Goal: Transaction & Acquisition: Obtain resource

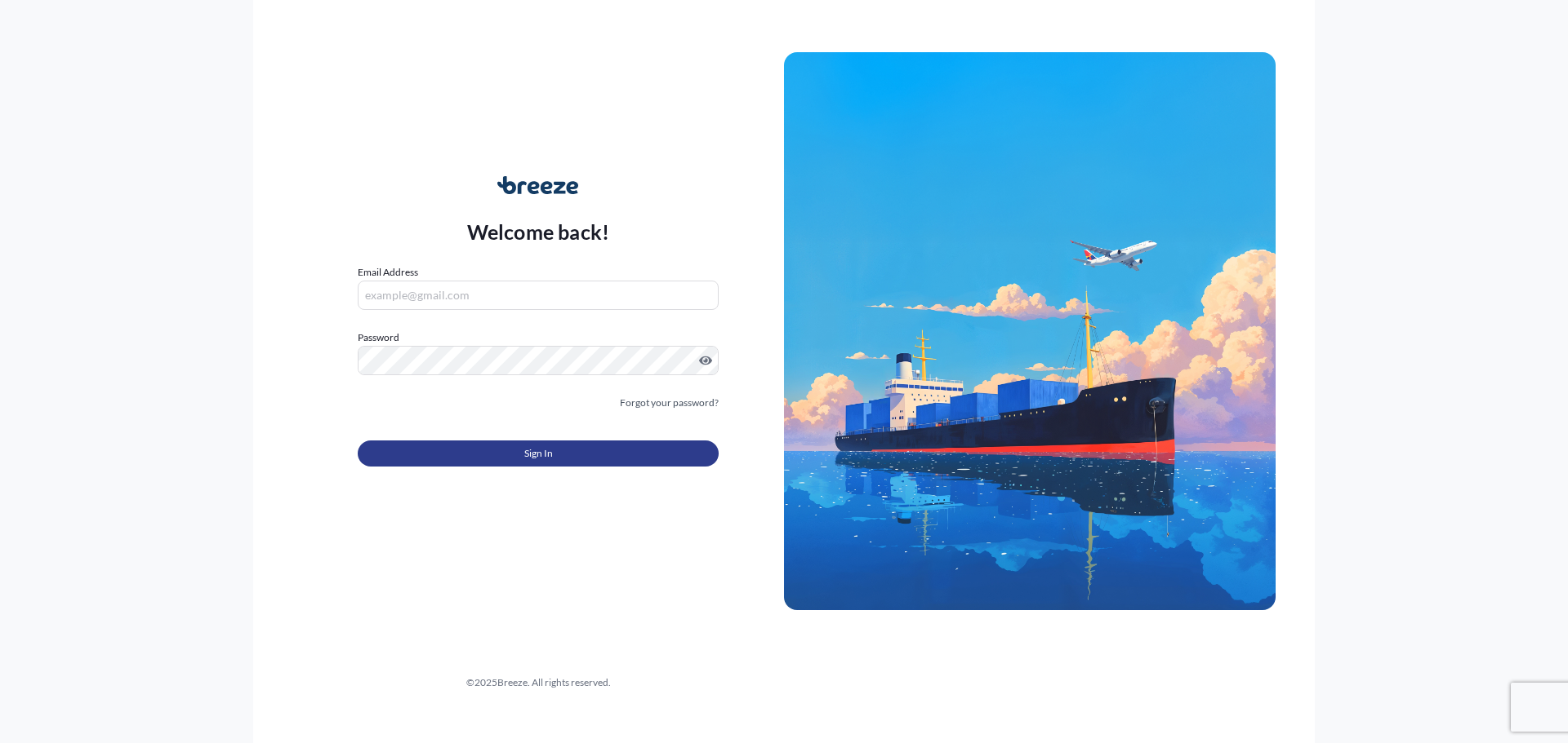
type input "[PERSON_NAME][EMAIL_ADDRESS][DOMAIN_NAME]"
click at [461, 458] on button "Sign In" at bounding box center [537, 453] width 361 height 26
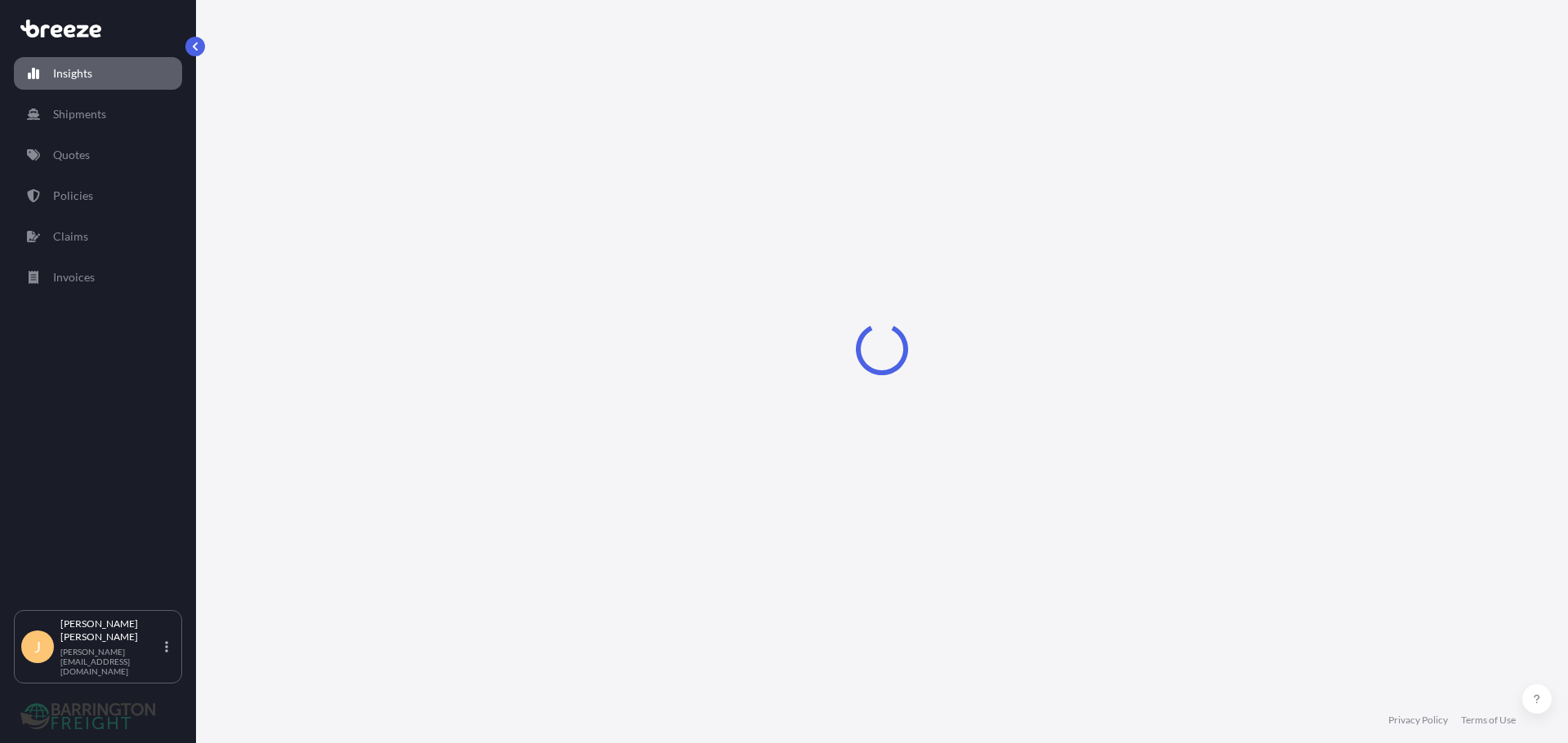
select select "2025"
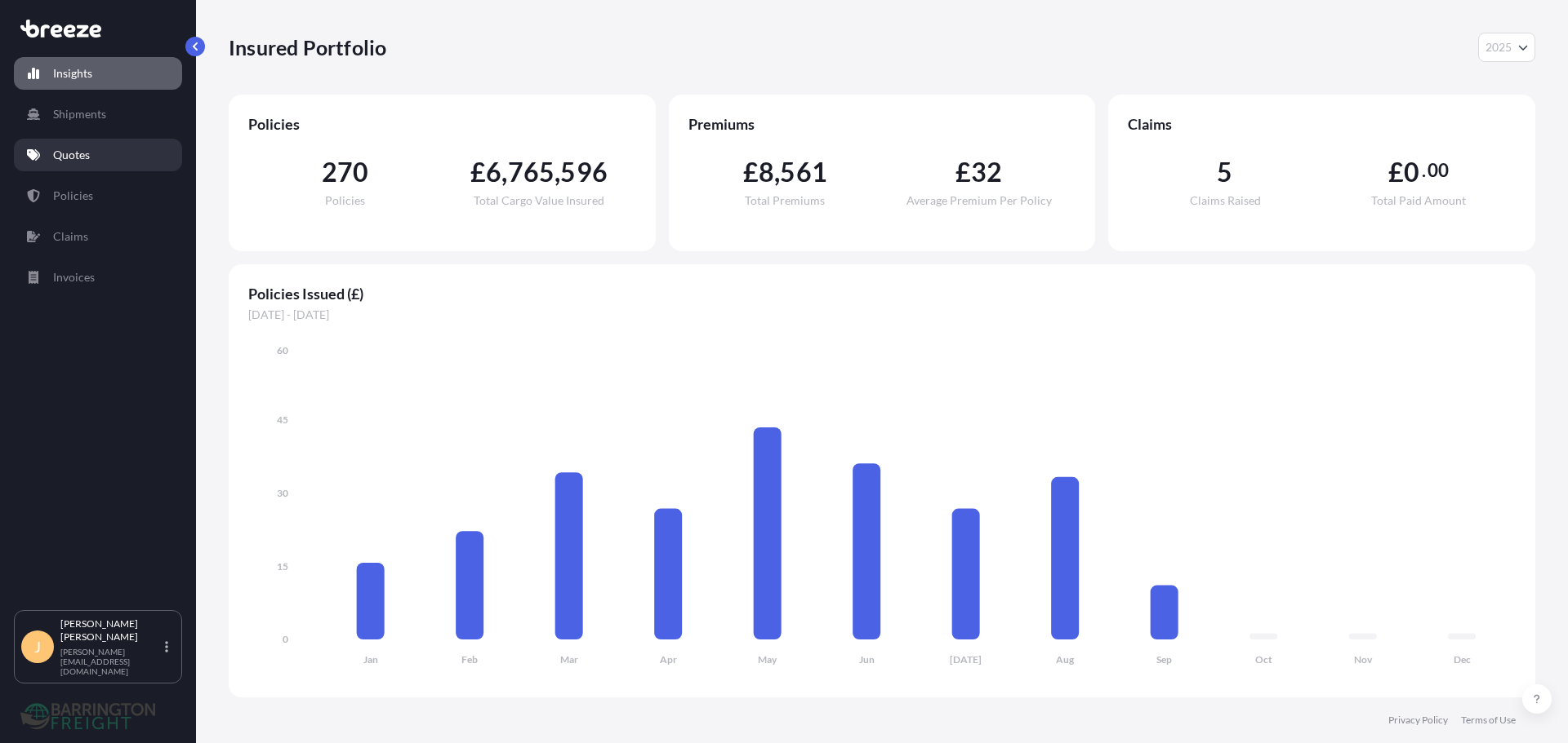
click at [68, 162] on p "Quotes" at bounding box center [71, 155] width 37 height 16
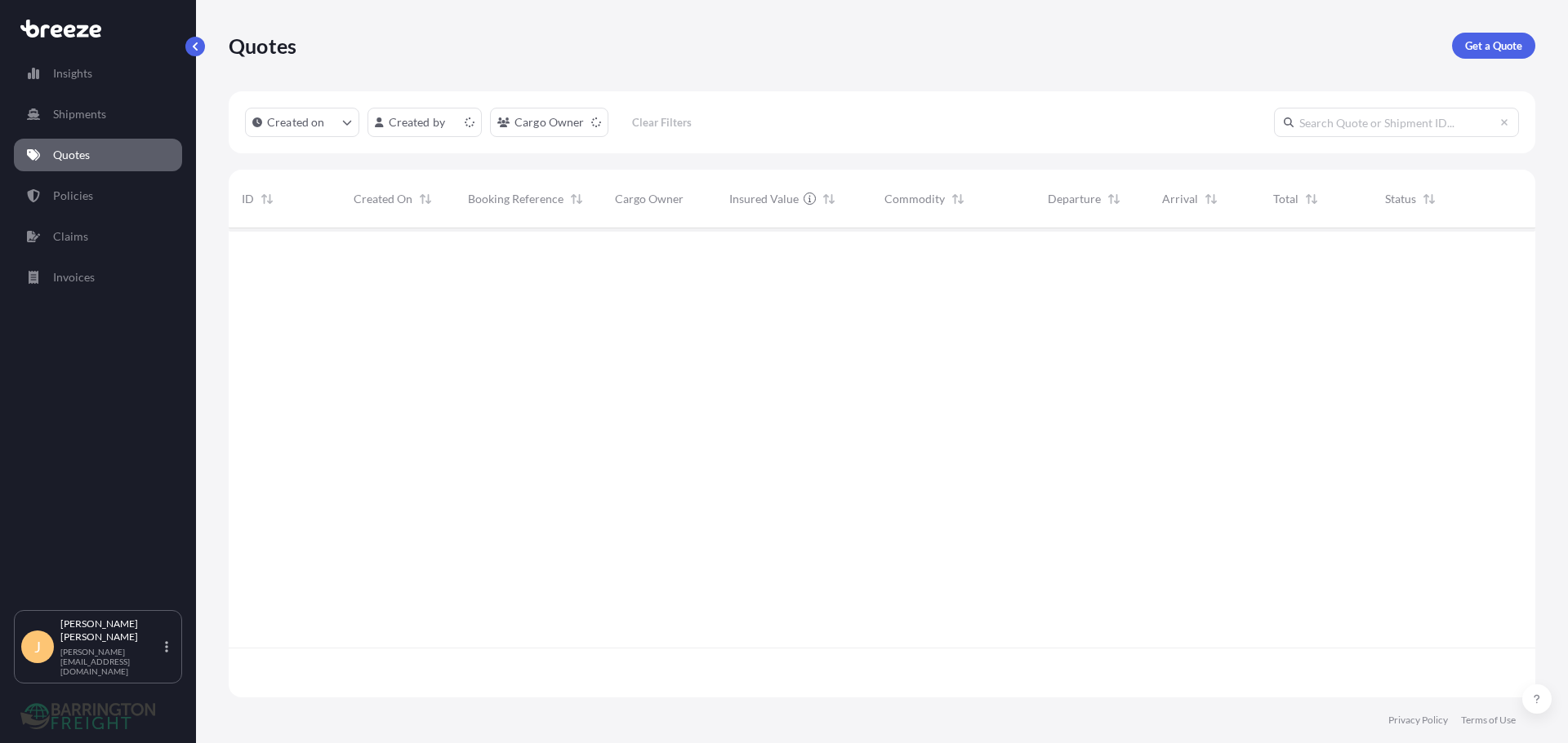
scroll to position [466, 1294]
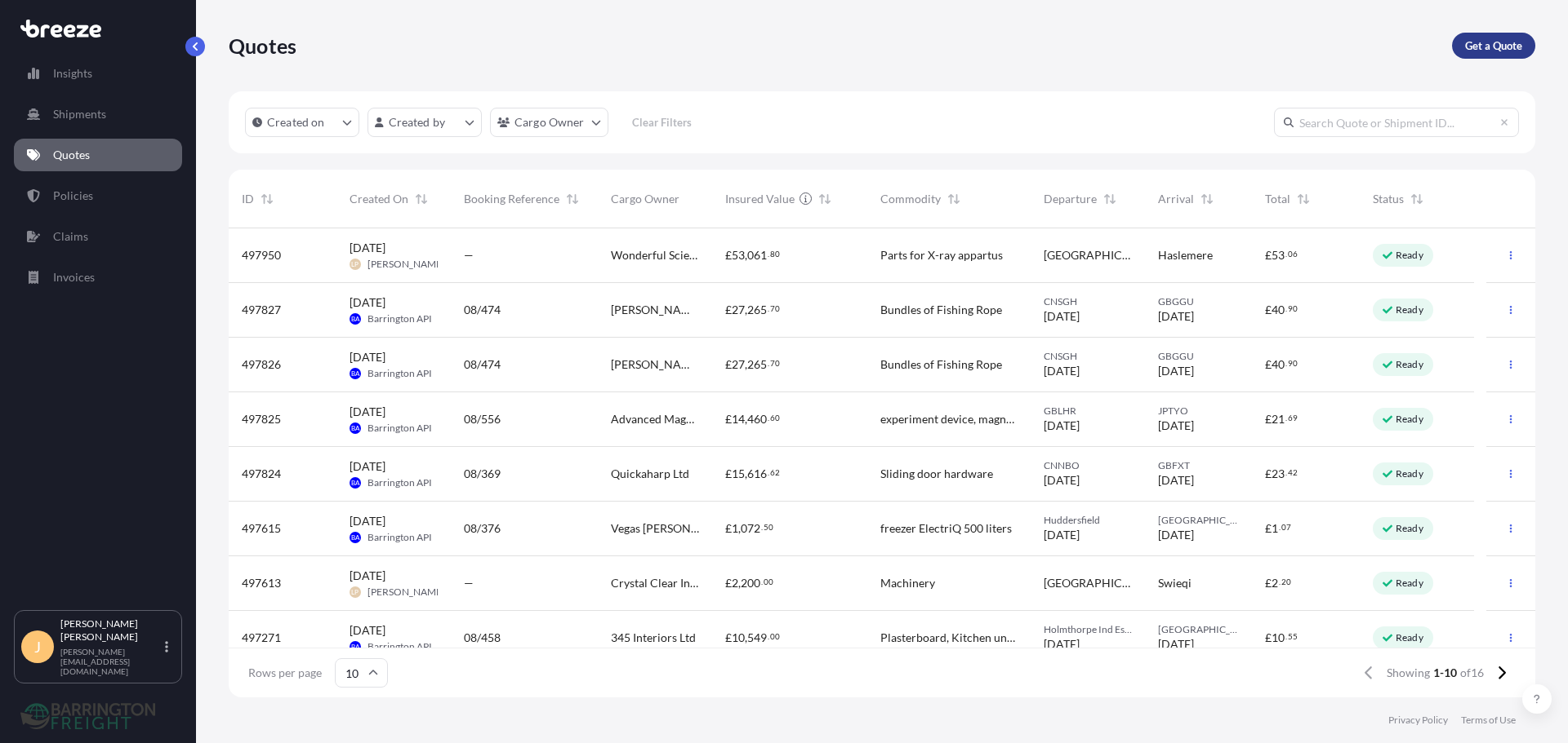
click at [1466, 34] on link "Get a Quote" at bounding box center [1493, 45] width 84 height 26
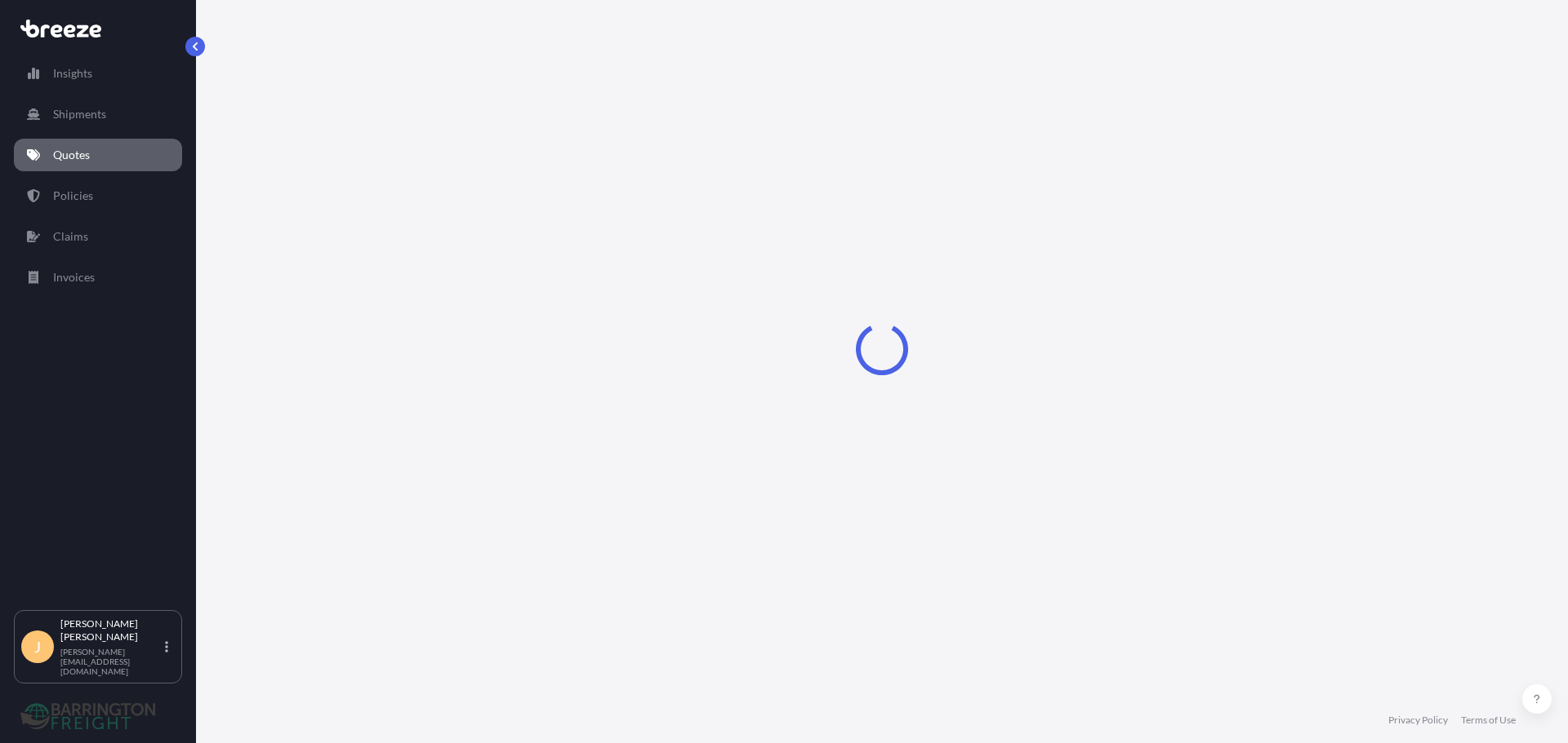
select select "Sea"
select select "1"
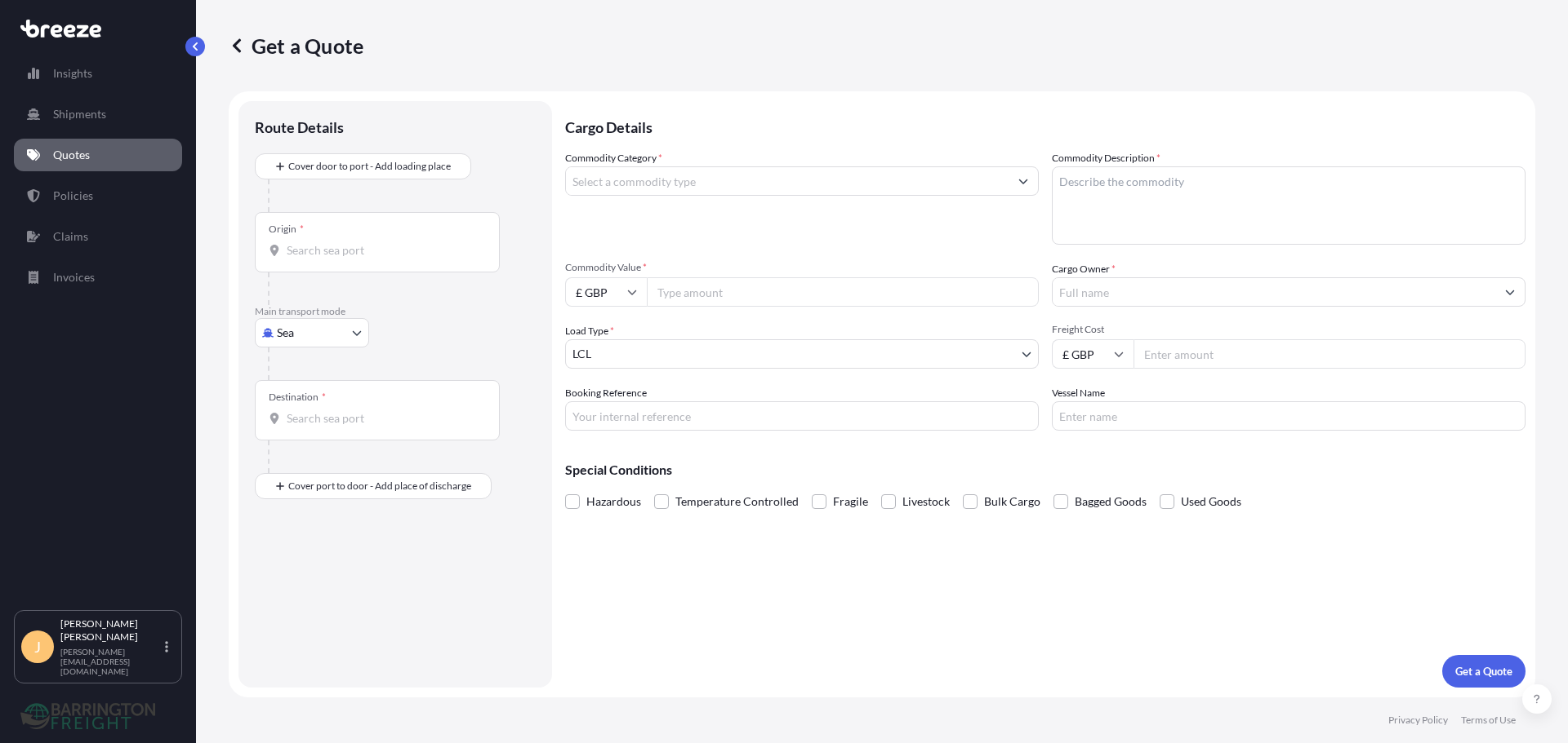
click at [275, 355] on div at bounding box center [402, 363] width 268 height 32
click at [279, 341] on body "Insights Shipments Quotes Policies Claims Invoices J [PERSON_NAME] [PERSON_NAME…" at bounding box center [784, 372] width 1568 height 743
click at [312, 429] on div "Road" at bounding box center [311, 434] width 101 height 30
select select "Road"
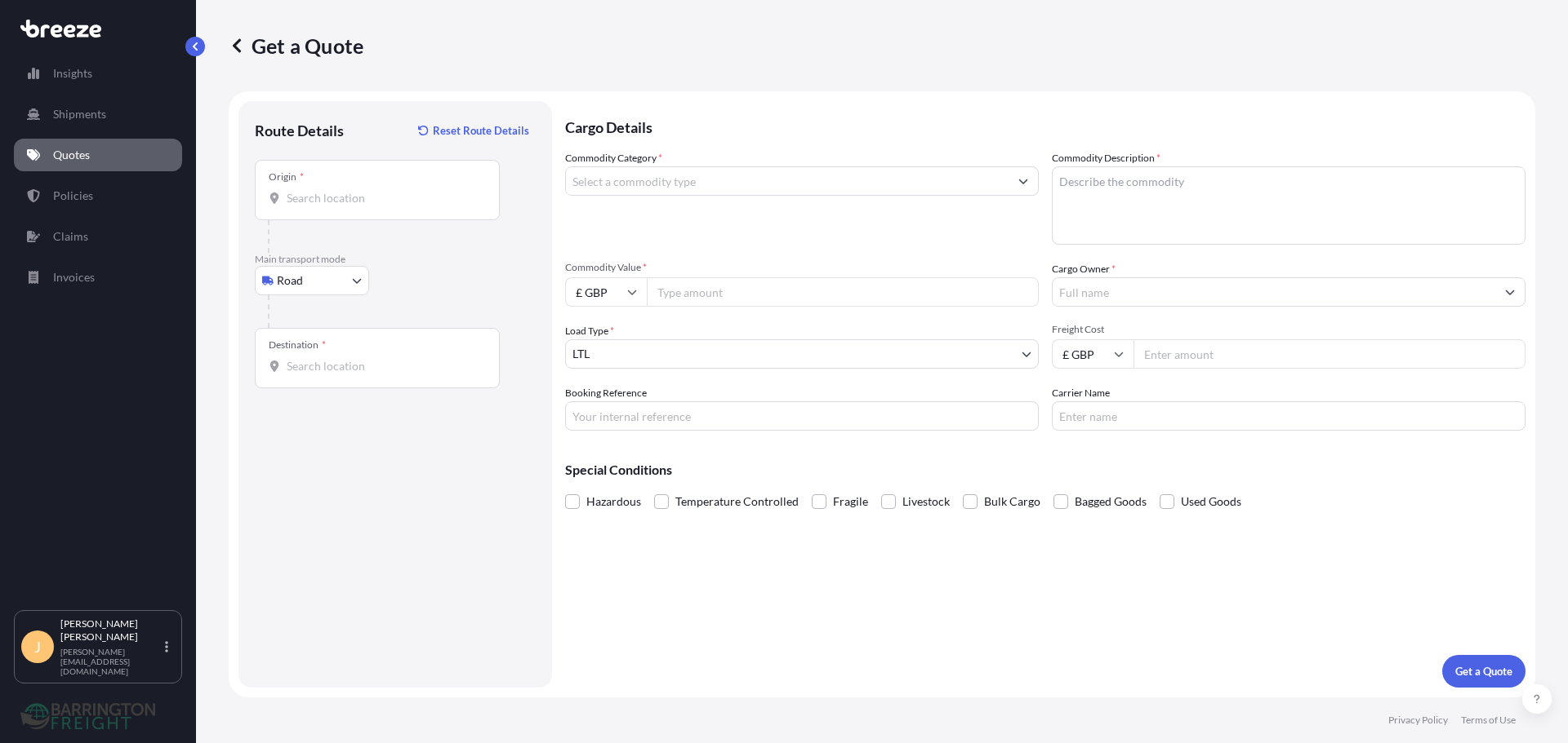
click at [322, 187] on div "Origin *" at bounding box center [377, 190] width 245 height 60
click at [322, 190] on input "Origin *" at bounding box center [383, 198] width 193 height 16
paste input "SS14"
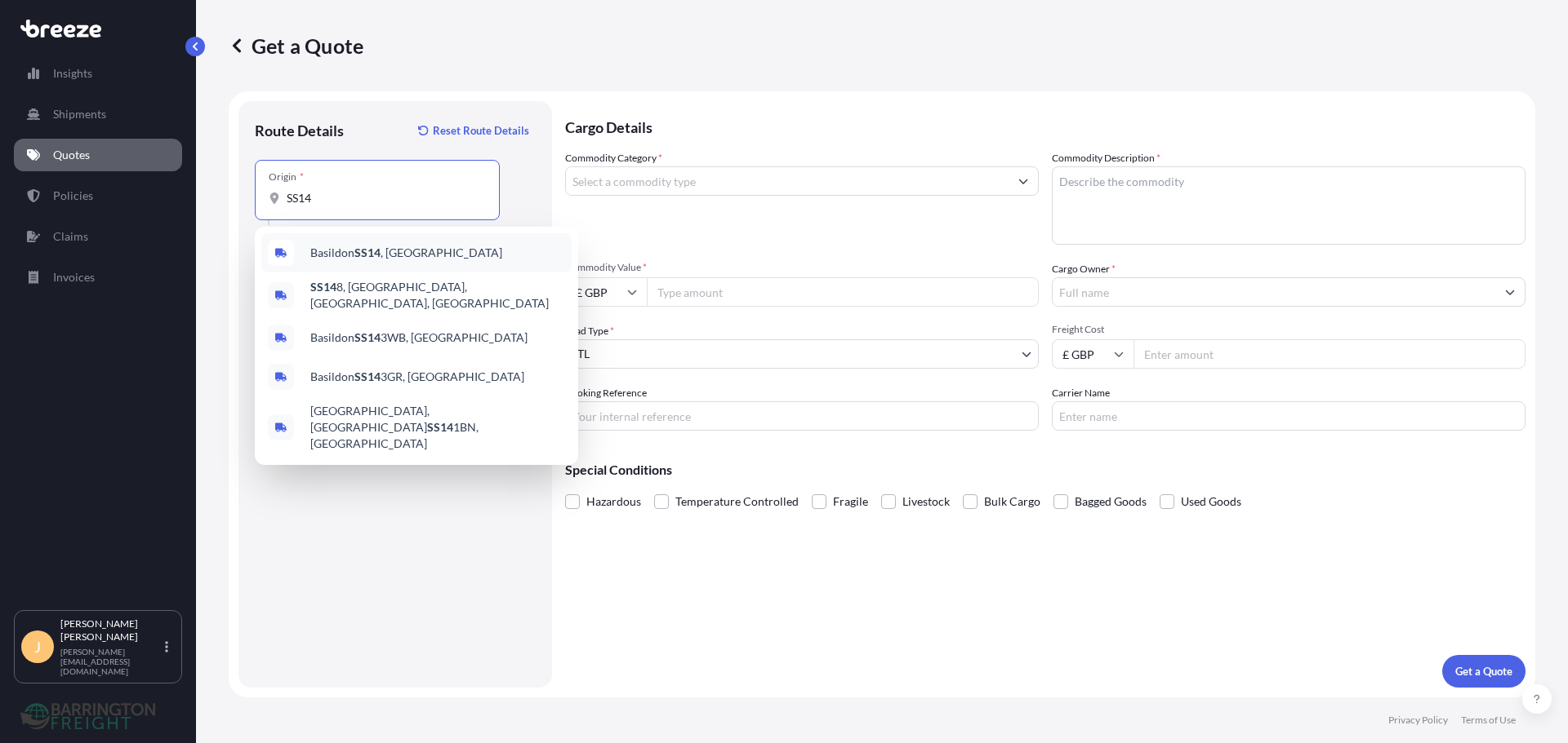
click at [352, 249] on span "Basildon SS14 , [GEOGRAPHIC_DATA]" at bounding box center [406, 253] width 192 height 16
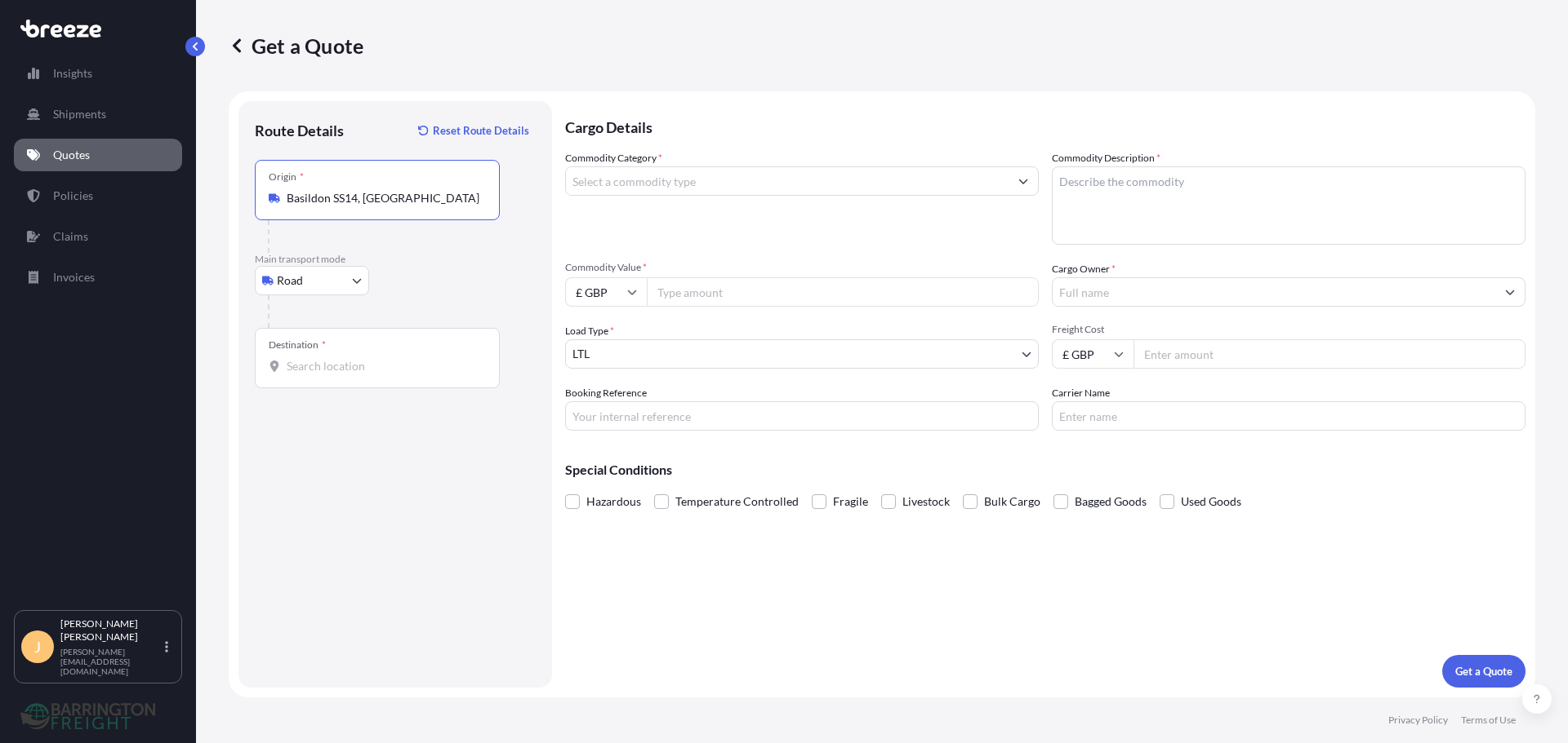
type input "Basildon SS14, [GEOGRAPHIC_DATA]"
click at [358, 356] on div "Destination *" at bounding box center [377, 358] width 245 height 60
click at [358, 358] on input "Destination *" at bounding box center [383, 366] width 193 height 16
paste input "8314 RC"
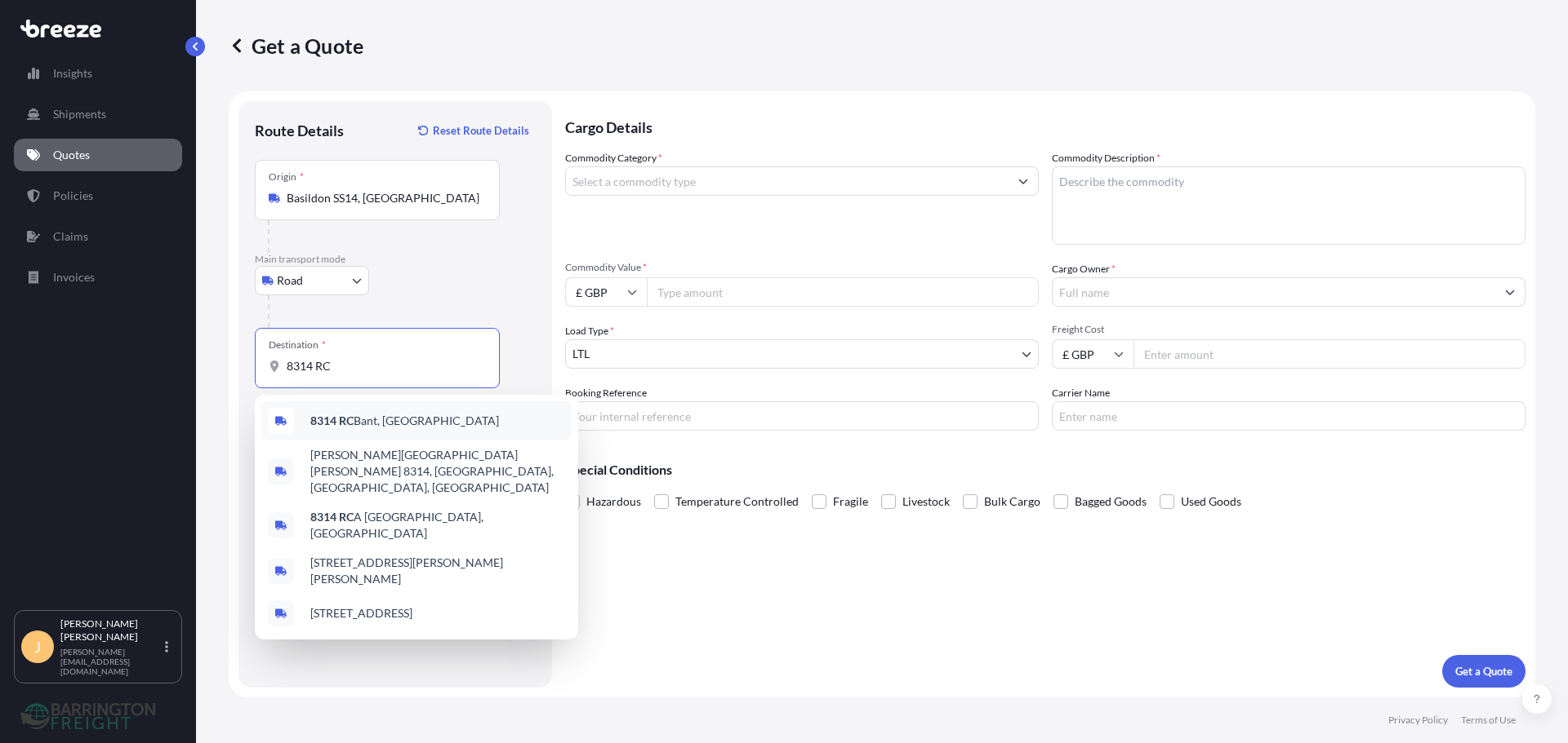
click at [377, 409] on div "8314 [PERSON_NAME], [GEOGRAPHIC_DATA]" at bounding box center [416, 421] width 311 height 40
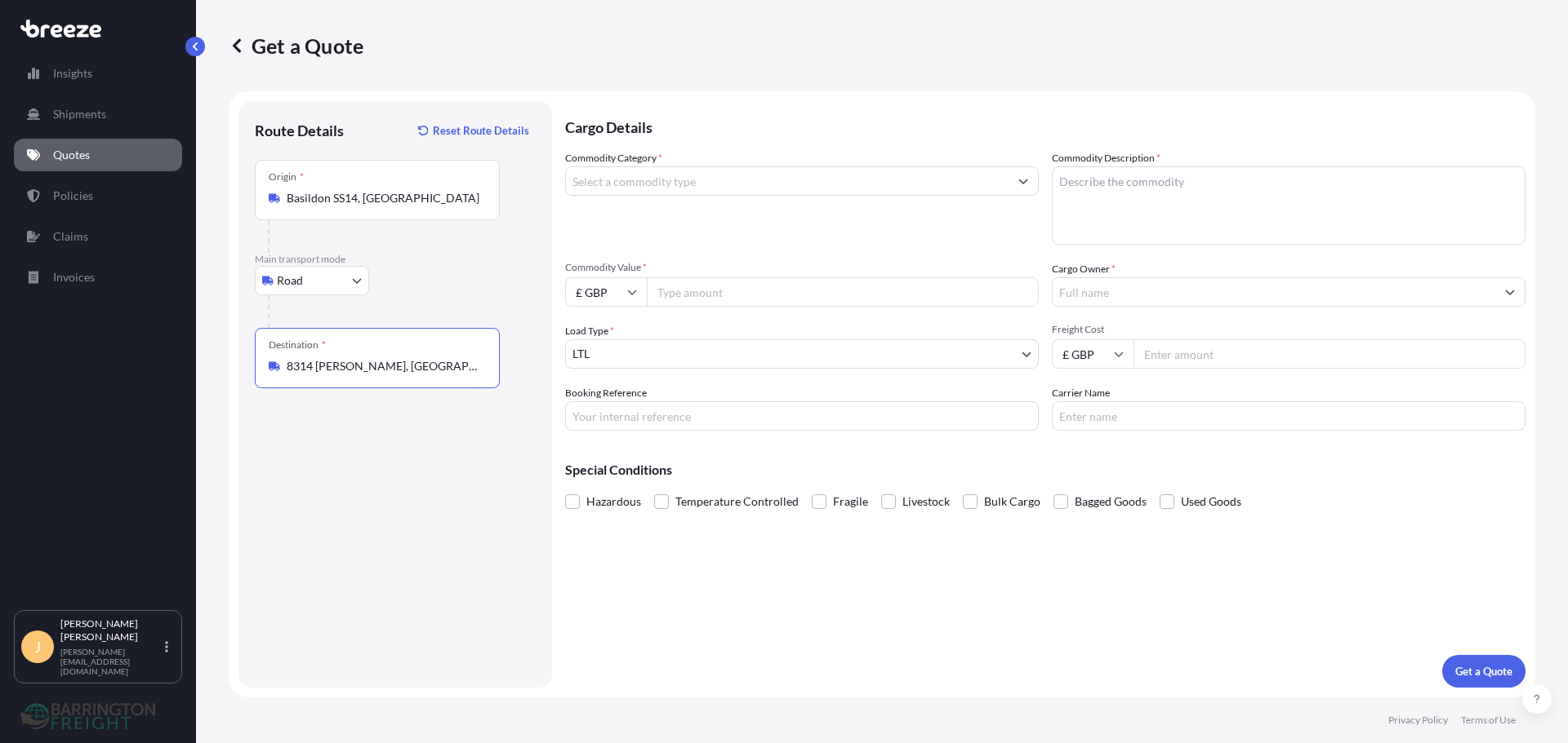
type input "8314 [PERSON_NAME], [GEOGRAPHIC_DATA]"
click at [658, 182] on input "Commodity Category *" at bounding box center [788, 181] width 443 height 30
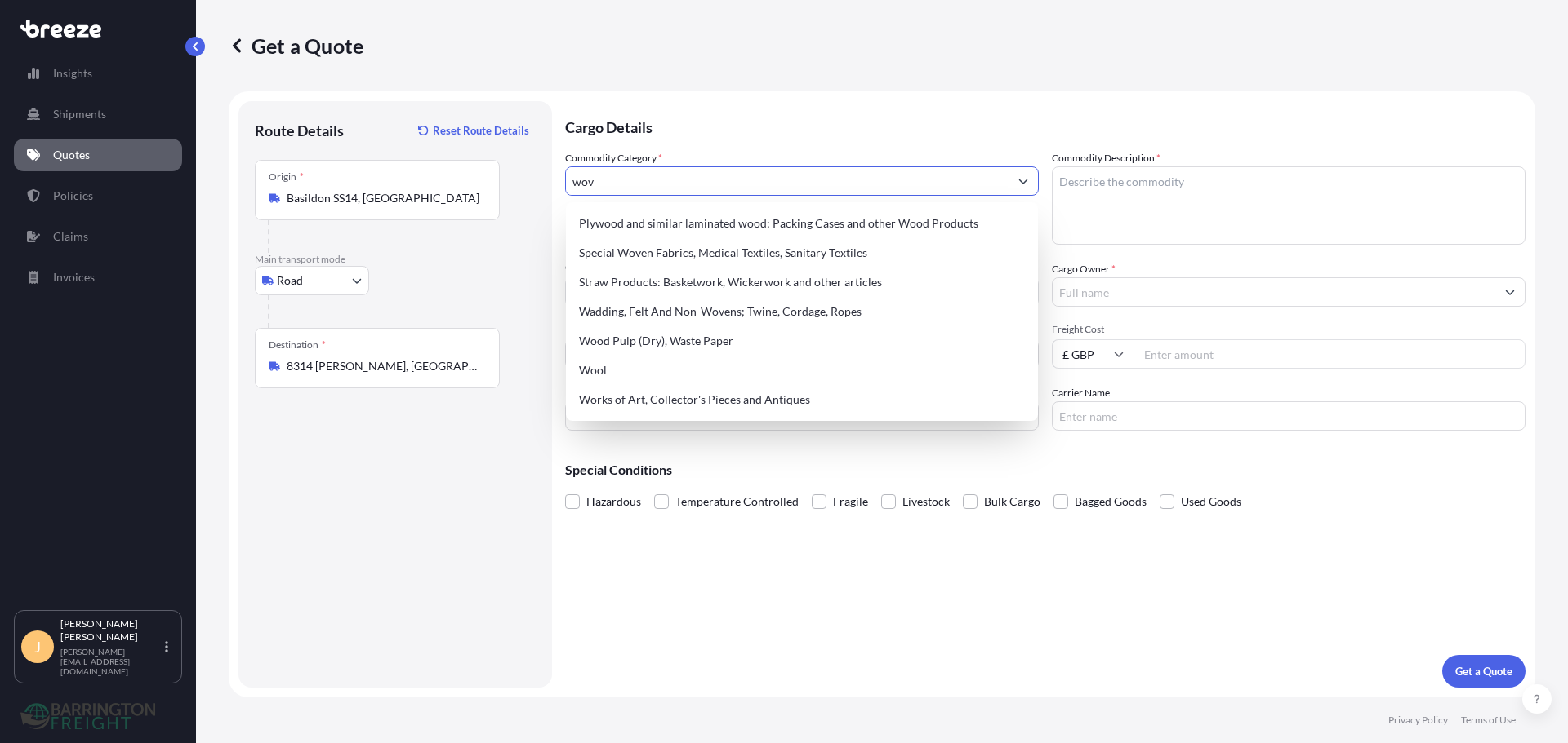
type input "wove"
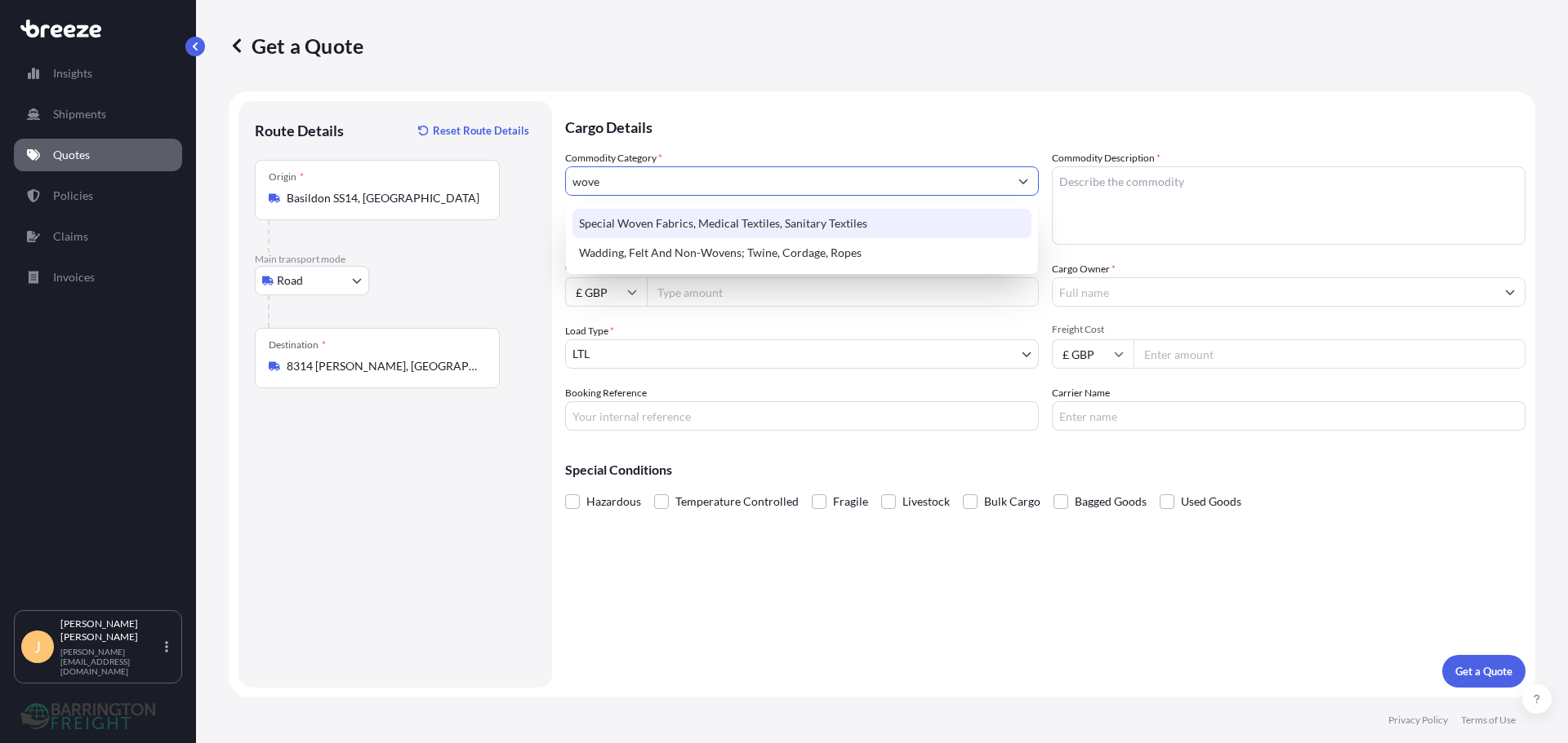
drag, startPoint x: 678, startPoint y: 173, endPoint x: 497, endPoint y: 170, distance: 181.0
click at [497, 170] on form "Route Details Reset Route Details Place of loading Road Road Rail Origin * [GEO…" at bounding box center [881, 395] width 1306 height 606
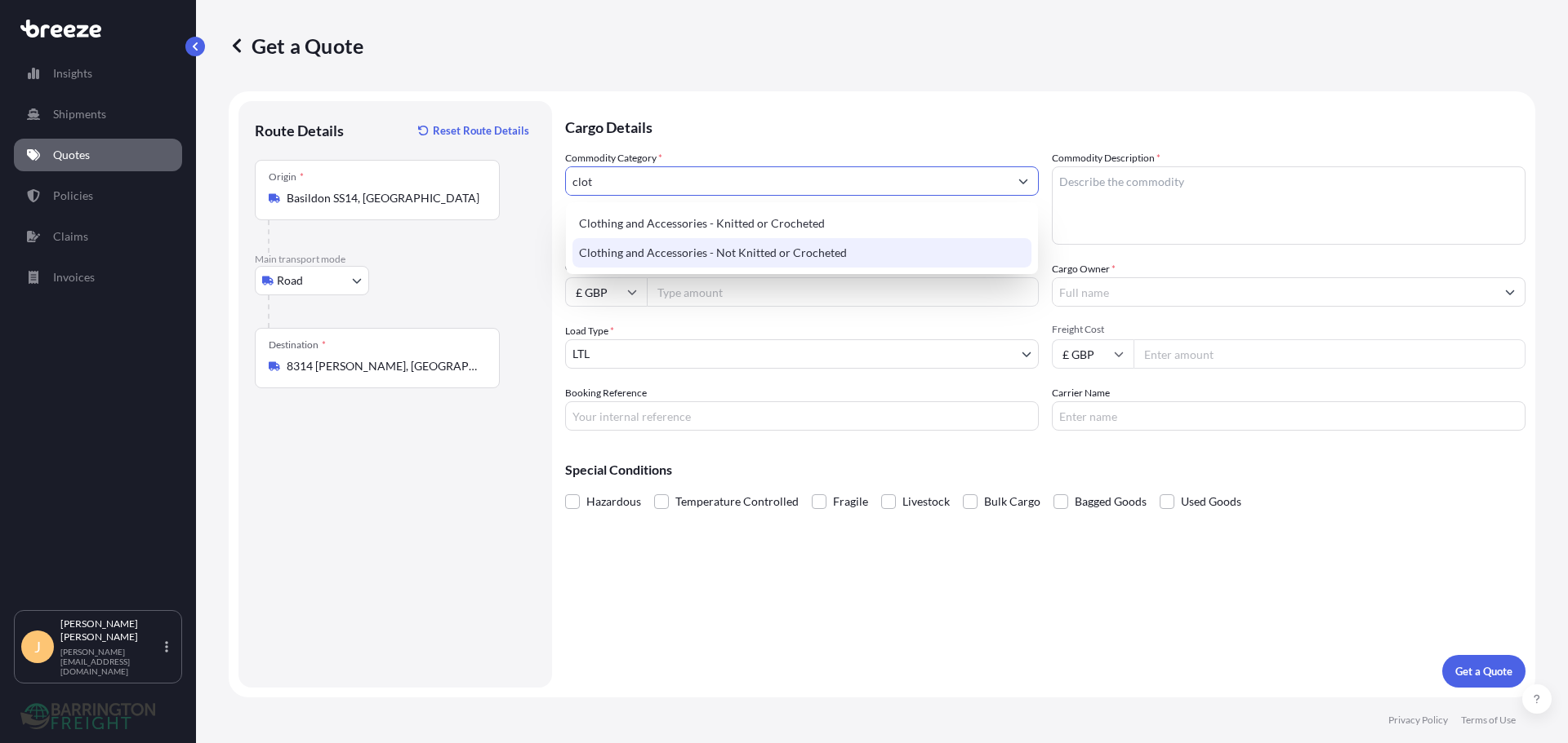
click at [708, 253] on div "Clothing and Accessories - Not Knitted or Crocheted" at bounding box center [802, 253] width 459 height 30
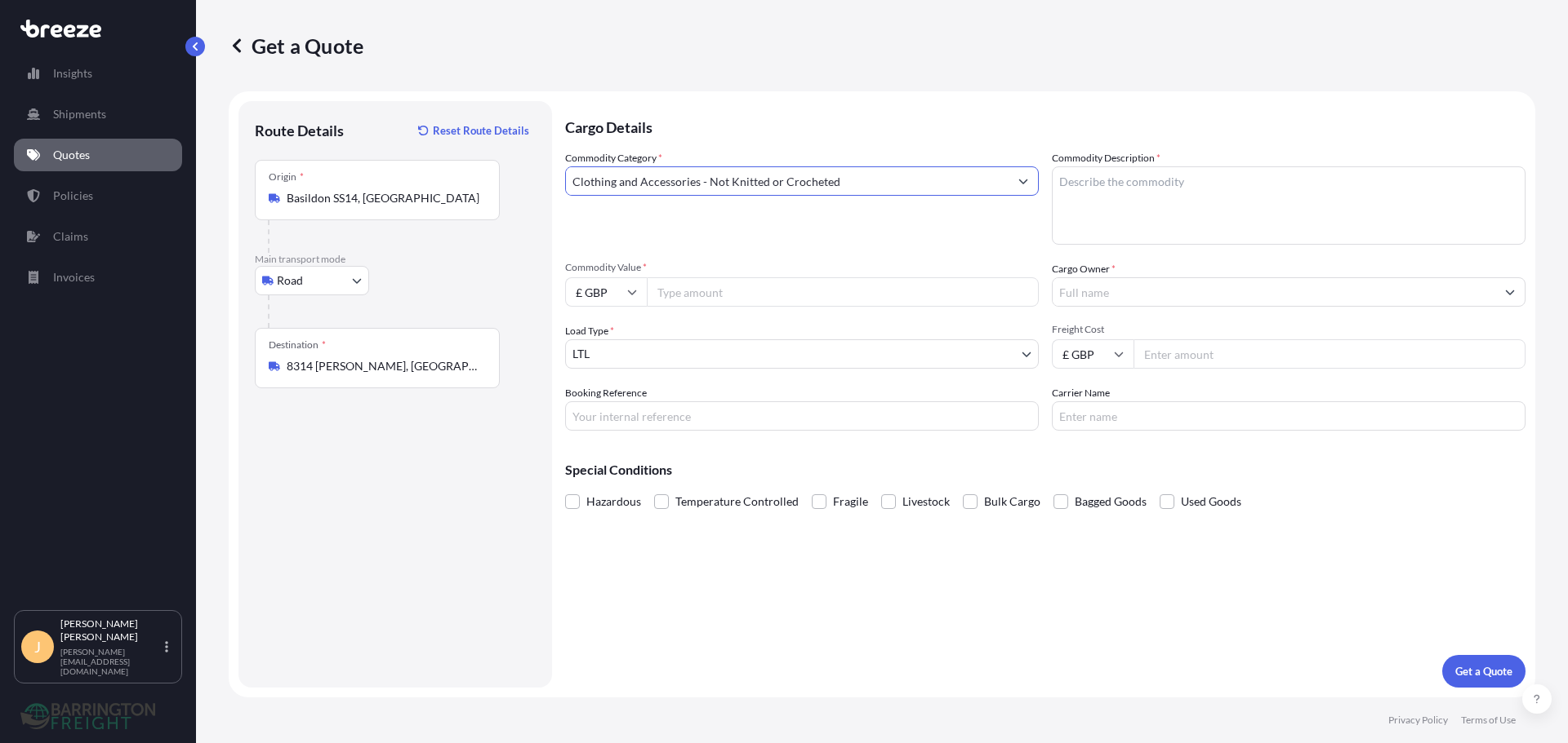
type input "Clothing and Accessories - Not Knitted or Crocheted"
click at [1168, 206] on textarea "Commodity Description *" at bounding box center [1288, 205] width 473 height 78
type textarea "Gloves"
click at [1151, 296] on input "Cargo Owner *" at bounding box center [1274, 291] width 443 height 30
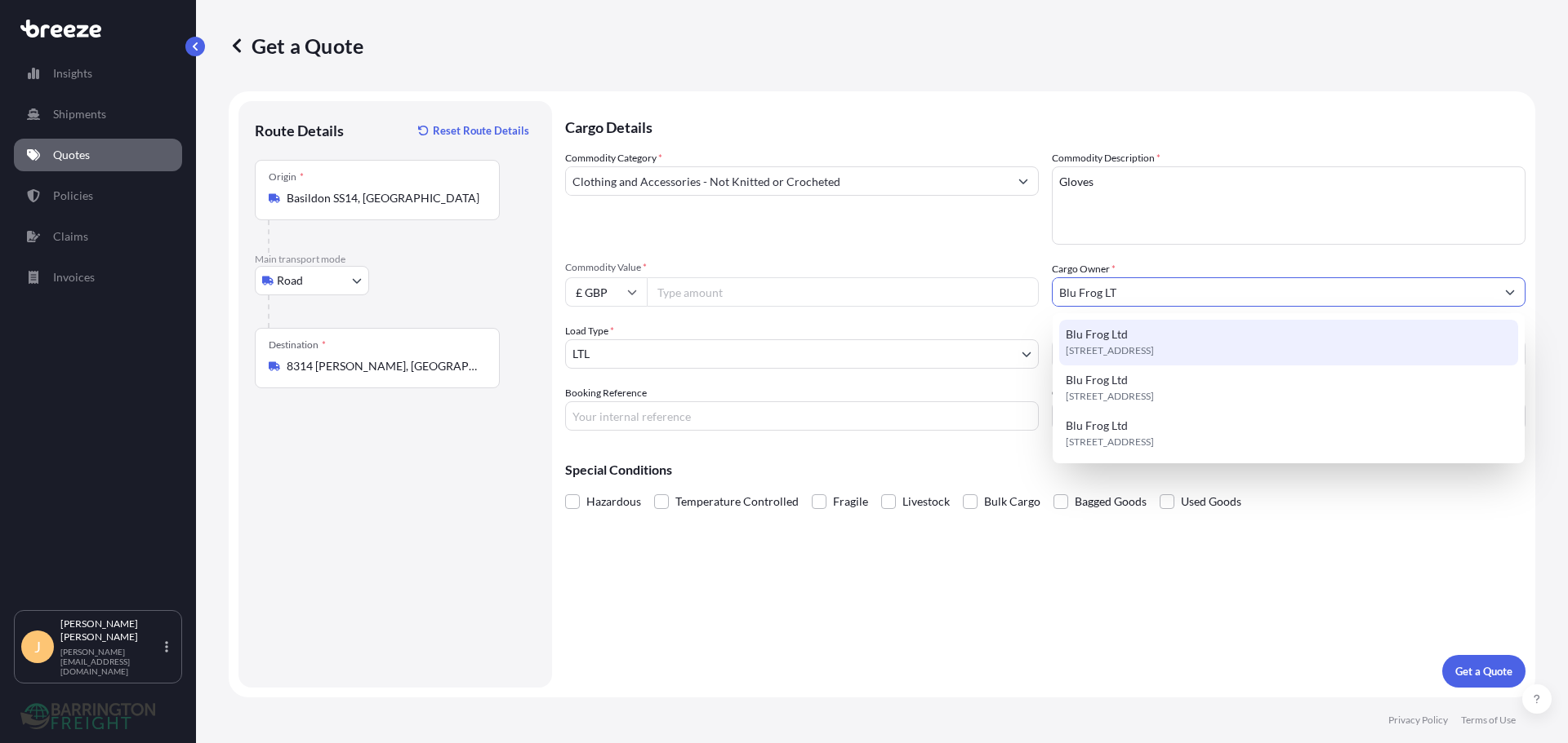
click at [1146, 335] on div "Blu Frog Ltd [STREET_ADDRESS]" at bounding box center [1289, 343] width 459 height 46
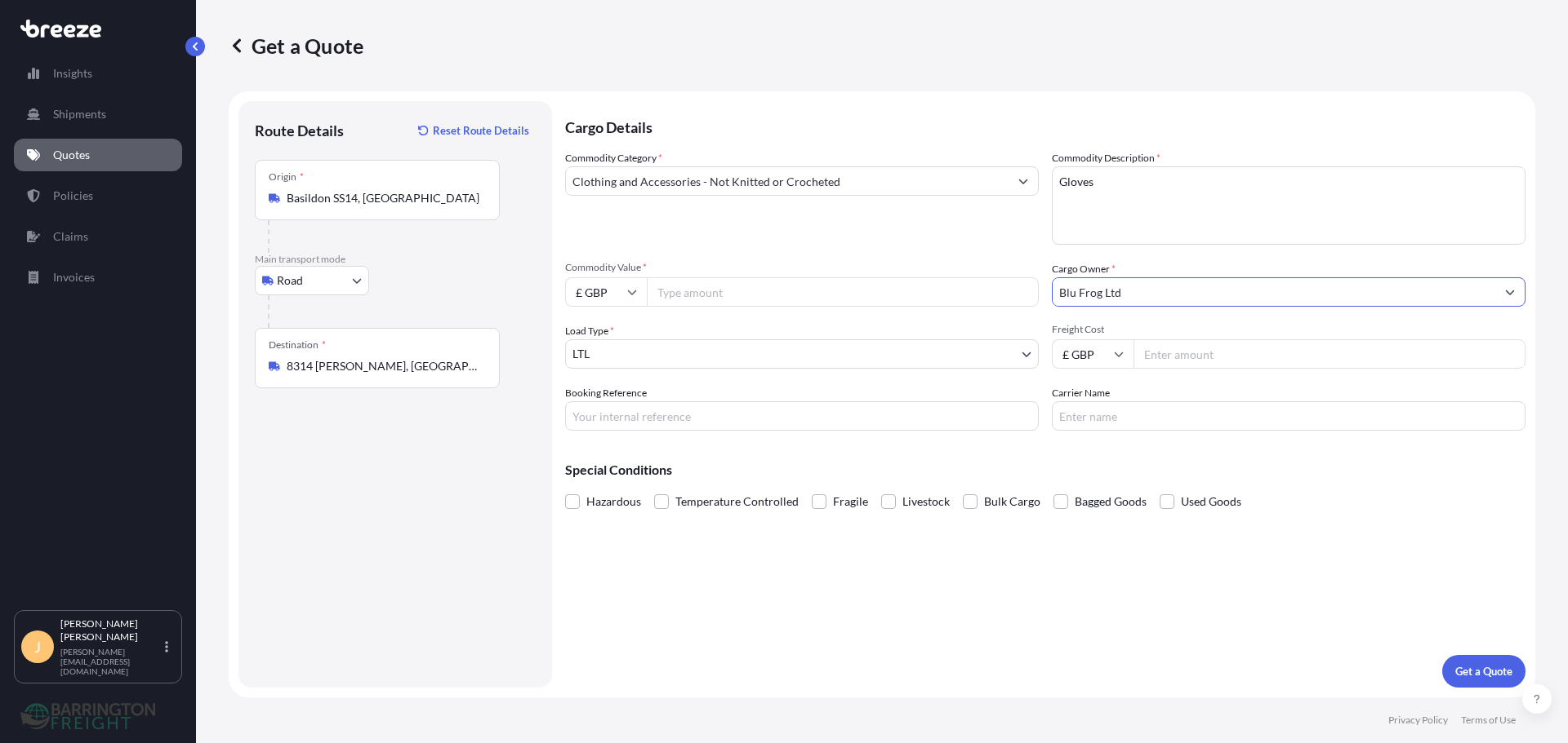
type input "Blu Frog Ltd"
click at [718, 298] on input "Commodity Value *" at bounding box center [842, 291] width 392 height 30
type input "5724"
click at [752, 229] on div "Commodity Category * Clothing and Accessories - Not Knitted or Crocheted" at bounding box center [802, 197] width 473 height 94
click at [1191, 352] on input "Freight Cost" at bounding box center [1329, 354] width 392 height 30
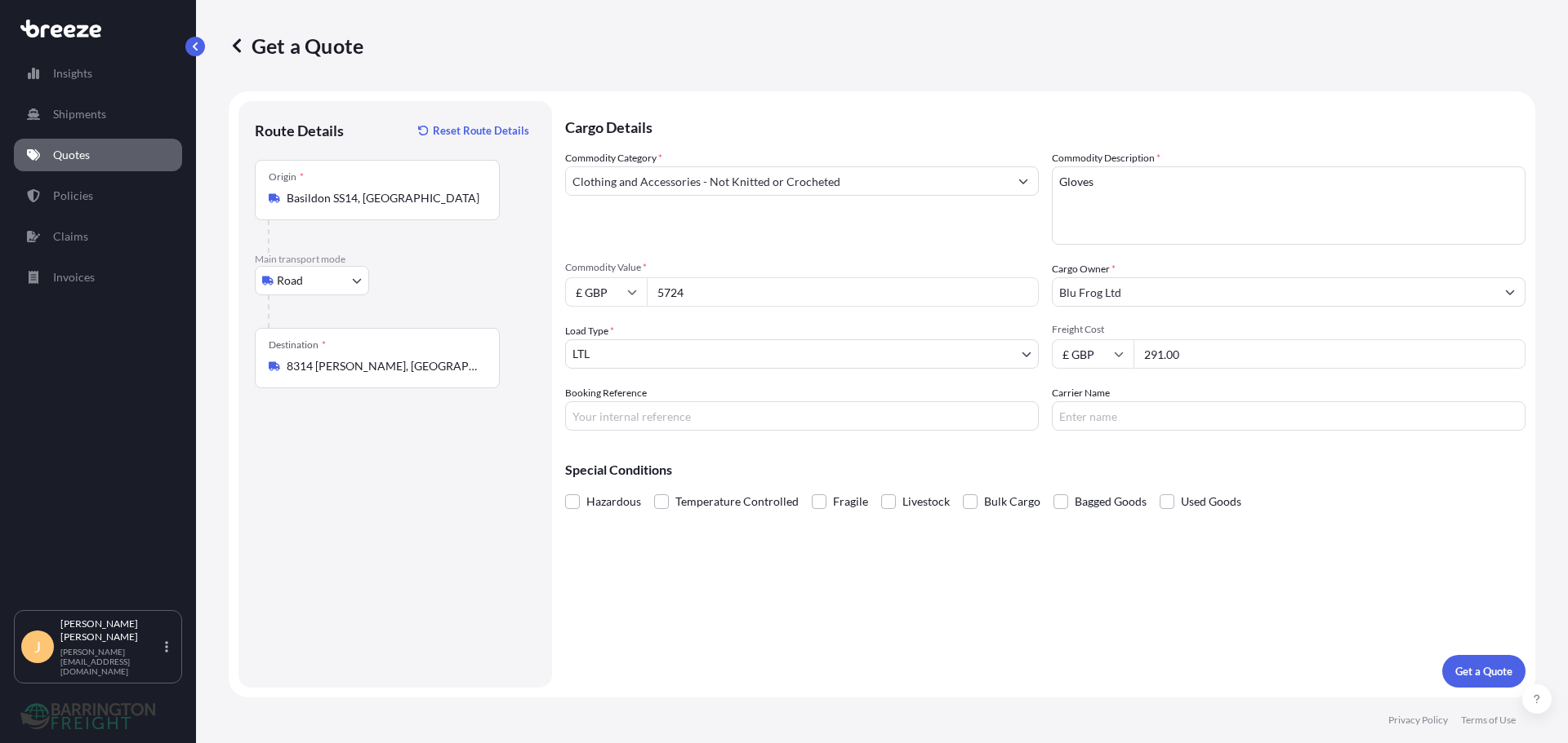
type input "291.00"
click at [991, 243] on div "Commodity Category * Clothing and Accessories - Not Knitted or Crocheted" at bounding box center [802, 197] width 473 height 94
click at [1467, 669] on p "Get a Quote" at bounding box center [1484, 672] width 58 height 16
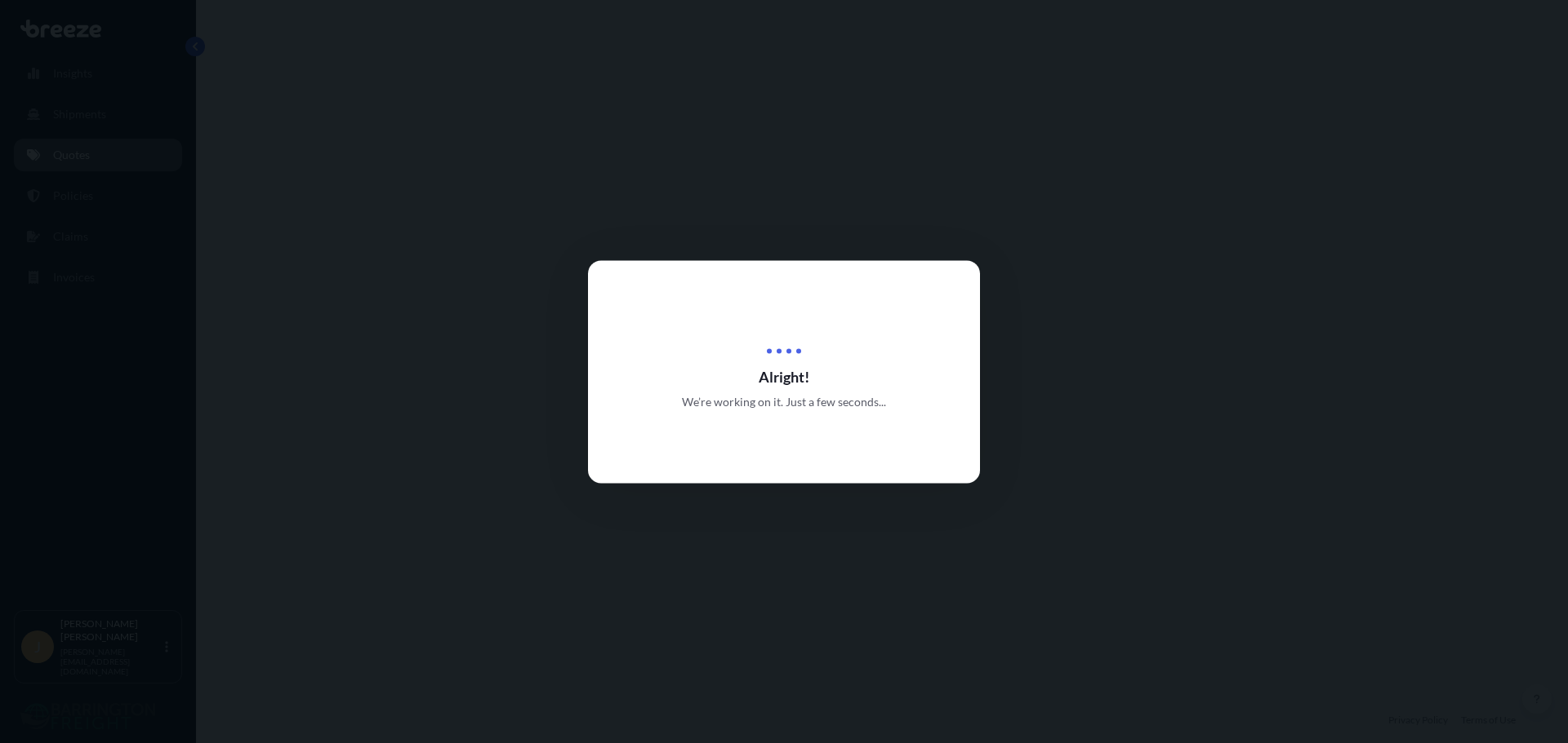
select select "Road"
select select "1"
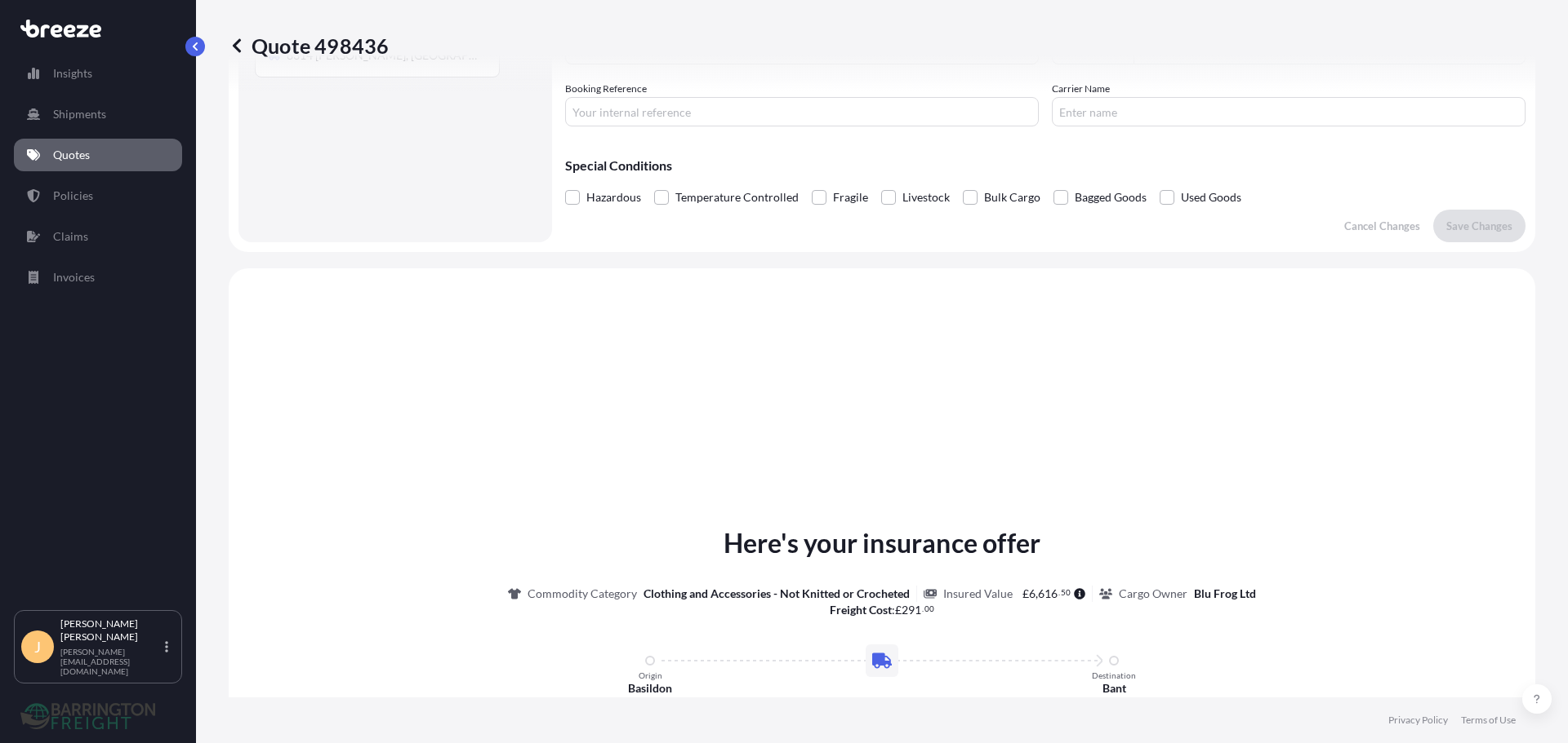
scroll to position [491, 0]
